Goal: Information Seeking & Learning: Learn about a topic

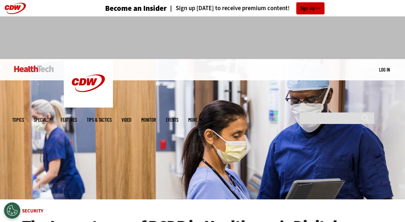
click at [112, 118] on link "Tips & Tactics" at bounding box center [99, 120] width 25 height 5
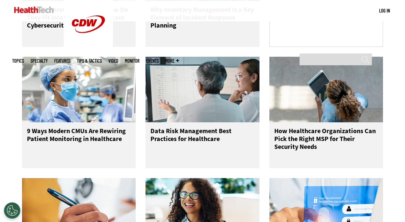
scroll to position [557, 0]
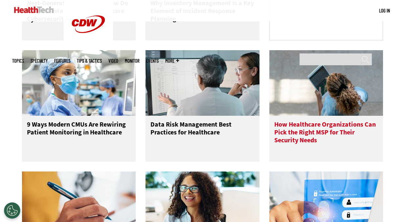
click at [310, 141] on h3 "How Healthcare Organizations Can Pick the Right MSP for Their Security Needs" at bounding box center [326, 134] width 104 height 26
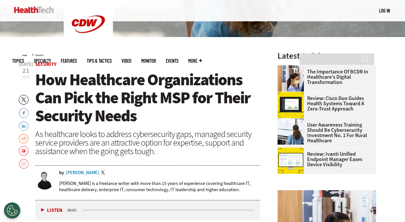
scroll to position [163, 0]
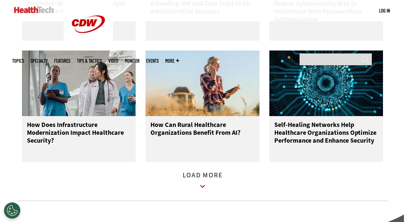
scroll to position [811, 0]
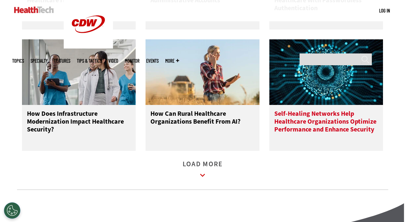
click at [311, 133] on h3 "Self-Healing Networks Help Healthcare Organizations Optimize Performance and En…" at bounding box center [326, 123] width 104 height 26
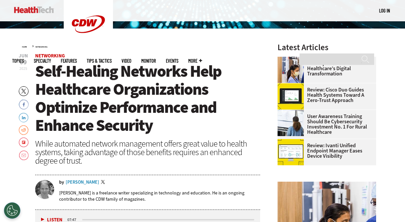
scroll to position [182, 0]
